Goal: Find specific page/section: Find specific page/section

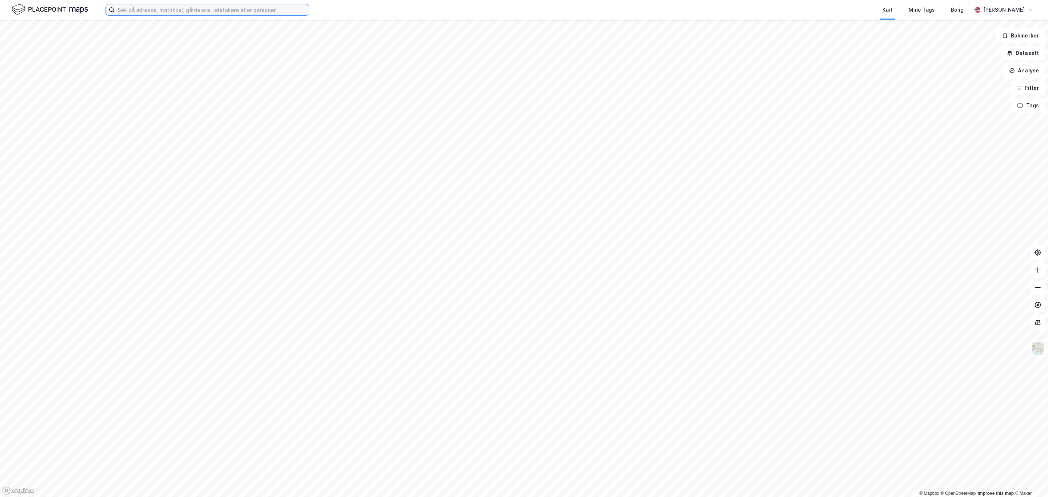
click at [187, 10] on input at bounding box center [212, 9] width 194 height 11
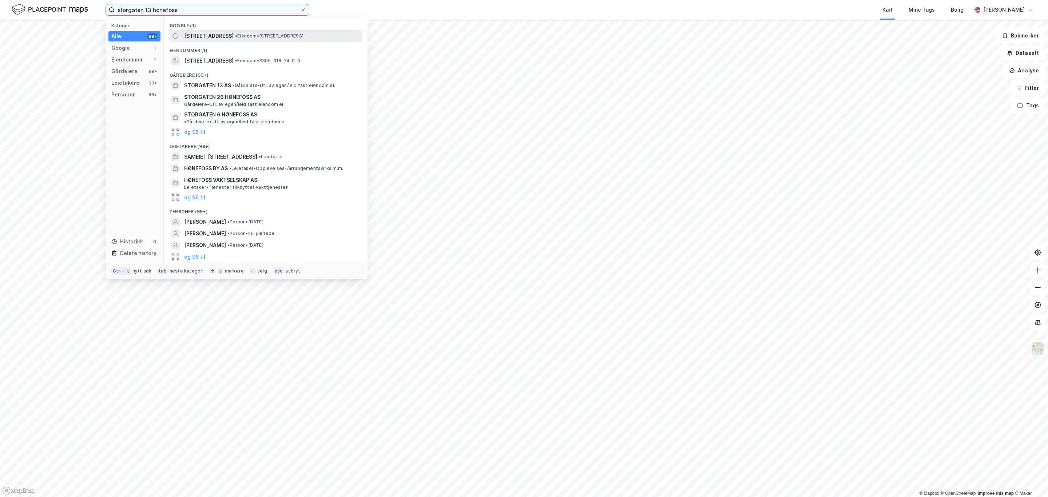
type input "storgaten 13 hønefoss"
click at [249, 39] on div "Storgata 13 • Eiendom • Storgata 13, 3510 Hønefoss" at bounding box center [272, 36] width 176 height 9
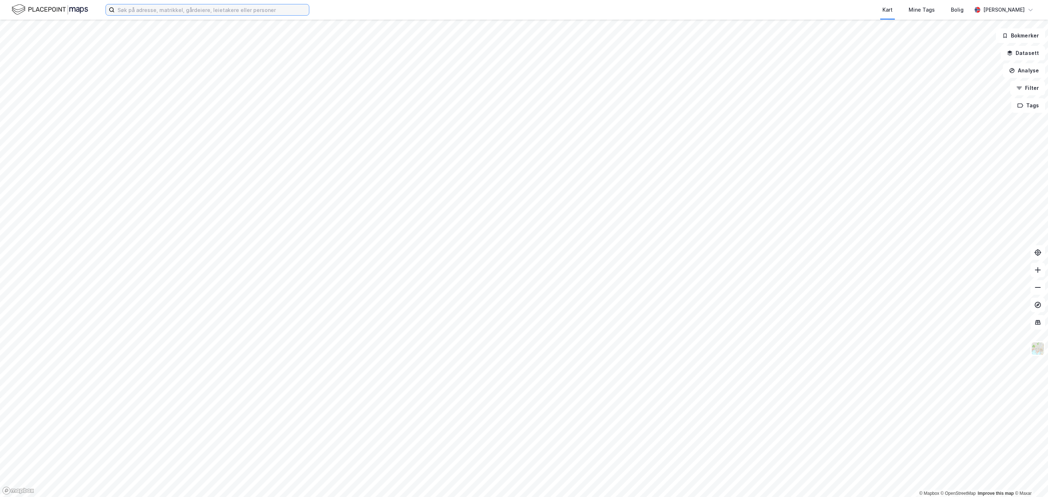
click at [210, 9] on input at bounding box center [212, 9] width 194 height 11
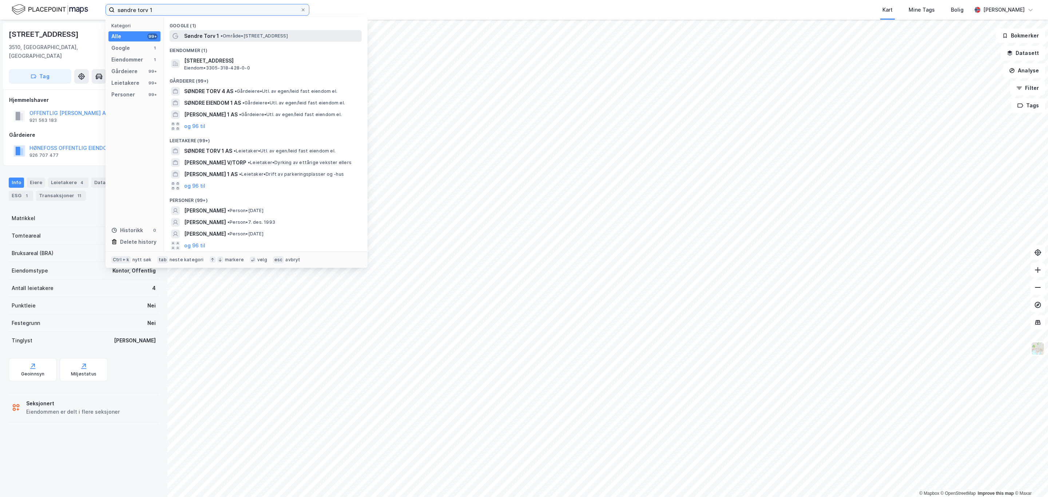
type input "søndre torv 1"
click at [217, 40] on div "Søndre Torv 1 • Område • [STREET_ADDRESS]" at bounding box center [266, 36] width 192 height 12
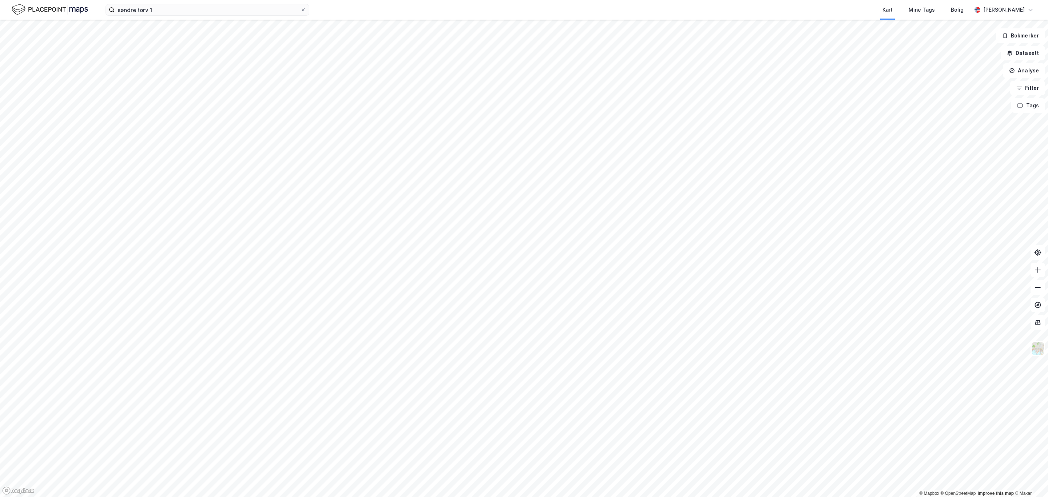
click at [175, 17] on div "søndre torv 1 Kart Mine Tags Bolig [PERSON_NAME]" at bounding box center [524, 10] width 1048 height 20
click at [171, 8] on input "søndre torv 1" at bounding box center [208, 9] width 186 height 11
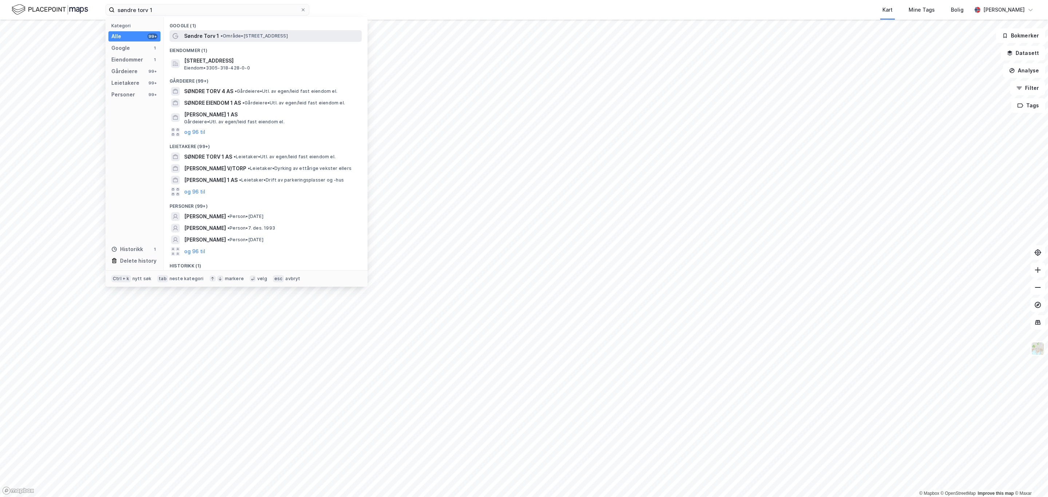
click at [194, 35] on span "Søndre Torv 1" at bounding box center [201, 36] width 35 height 9
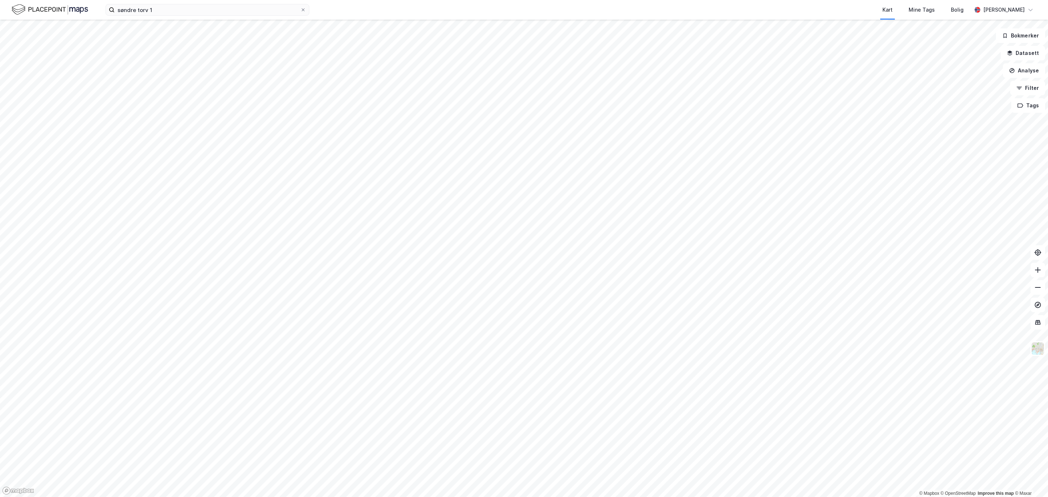
click at [195, 1] on div "søndre torv 1 Kart Mine Tags Bolig [PERSON_NAME]" at bounding box center [524, 10] width 1048 height 20
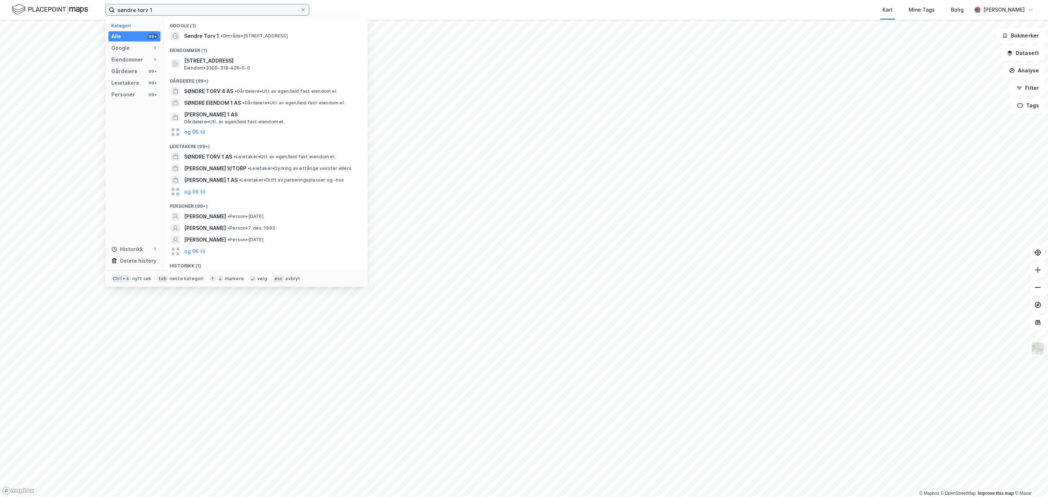
click at [200, 13] on input "søndre torv 1" at bounding box center [208, 9] width 186 height 11
drag, startPoint x: 275, startPoint y: 31, endPoint x: 278, endPoint y: 35, distance: 4.9
click at [278, 35] on div "Søndre Torv 1 • Område • [STREET_ADDRESS]" at bounding box center [266, 36] width 192 height 12
